Goal: Information Seeking & Learning: Learn about a topic

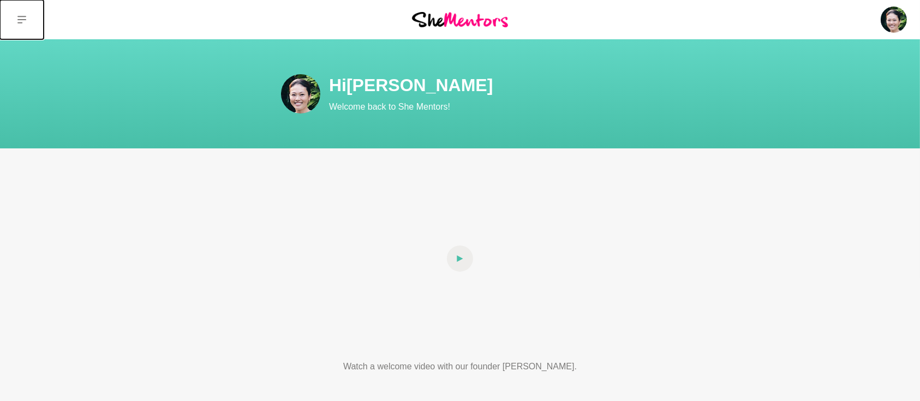
click at [19, 20] on icon at bounding box center [21, 20] width 9 height 8
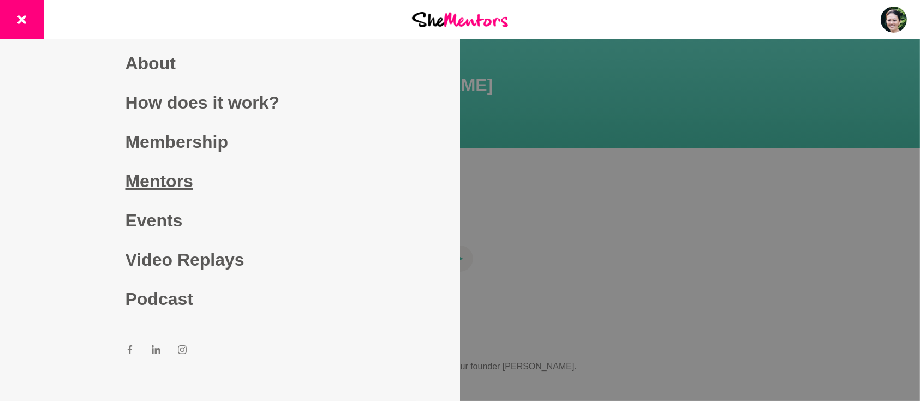
click at [149, 177] on link "Mentors" at bounding box center [231, 181] width 210 height 39
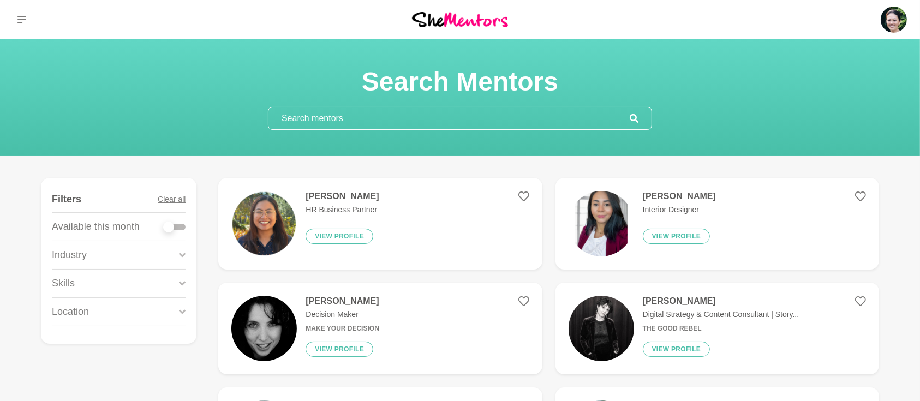
click at [444, 110] on input "text" at bounding box center [449, 119] width 361 height 22
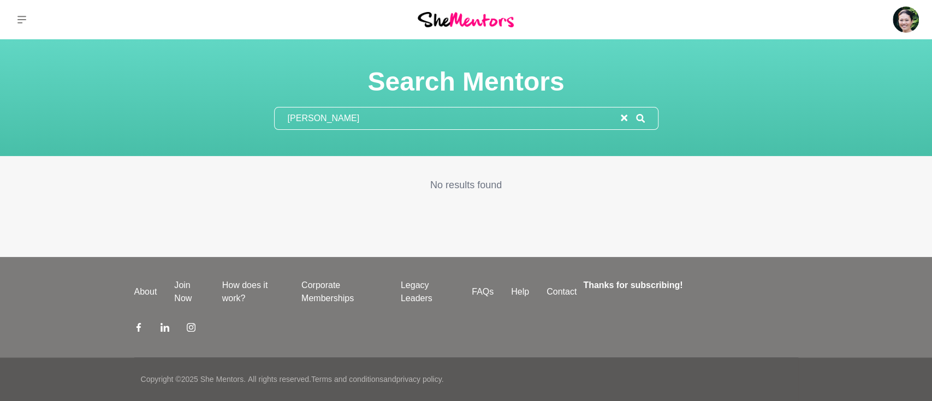
type input "[PERSON_NAME]"
drag, startPoint x: 329, startPoint y: 123, endPoint x: 243, endPoint y: 121, distance: 85.7
click at [243, 121] on div "Search Mentors [PERSON_NAME]" at bounding box center [465, 97] width 905 height 64
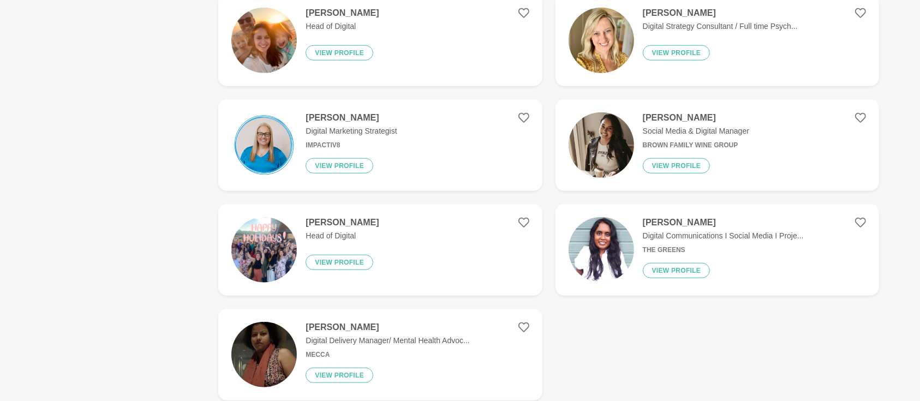
scroll to position [1067, 0]
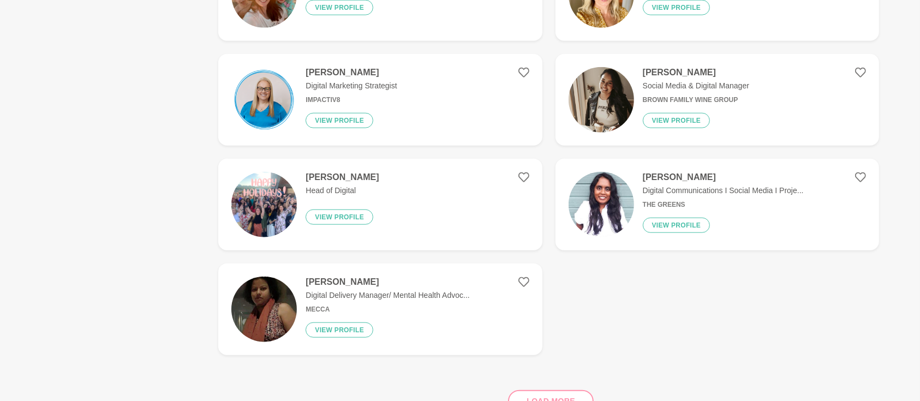
type input "Digital Creator"
